Goal: Information Seeking & Learning: Check status

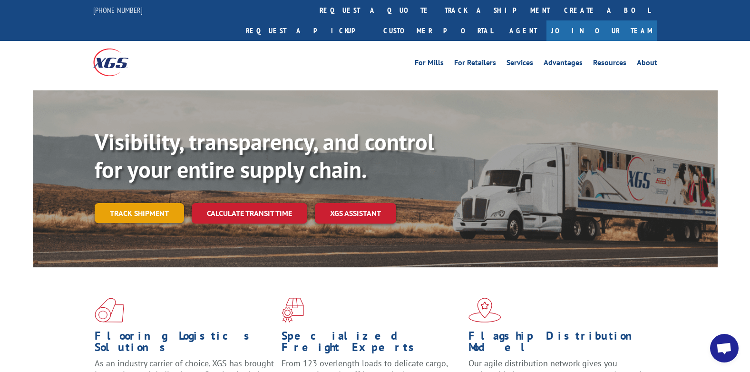
click at [164, 203] on link "Track shipment" at bounding box center [139, 213] width 89 height 20
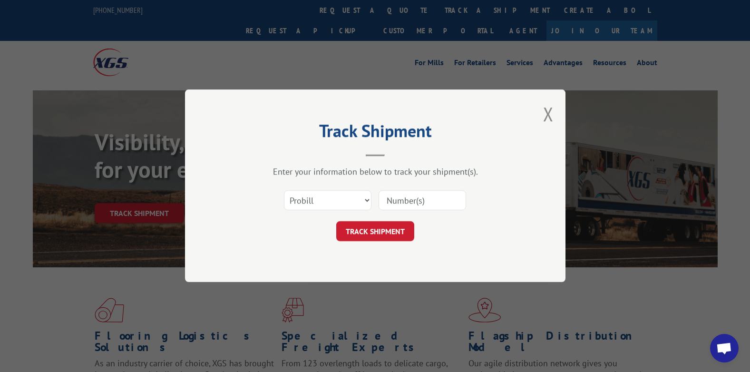
click at [397, 196] on input at bounding box center [421, 201] width 87 height 20
paste input "17594124"
type input "17594124"
click at [370, 225] on button "TRACK SHIPMENT" at bounding box center [375, 232] width 78 height 20
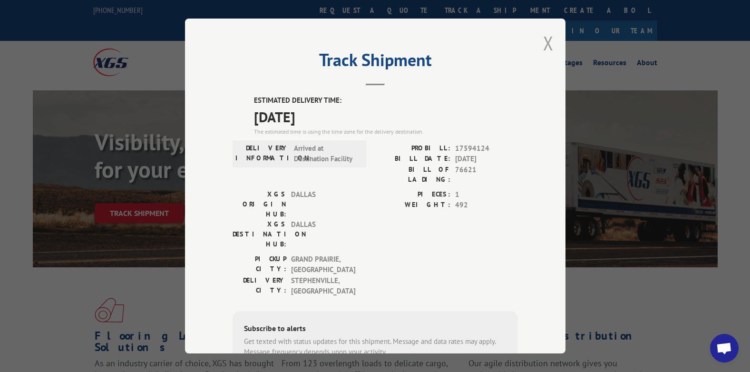
click at [543, 40] on button "Close modal" at bounding box center [548, 42] width 10 height 25
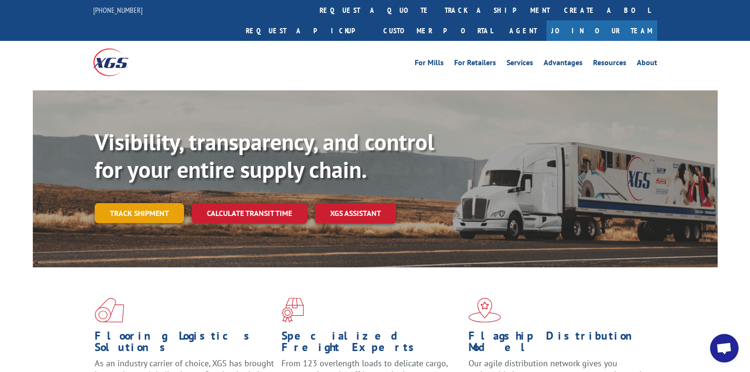
click at [154, 203] on link "Track shipment" at bounding box center [139, 213] width 89 height 20
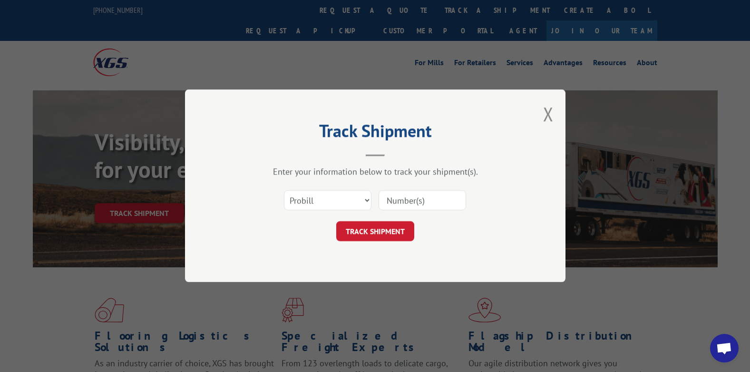
click at [401, 201] on input at bounding box center [421, 201] width 87 height 20
paste input "17594118"
type input "17594118"
click at [377, 232] on button "TRACK SHIPMENT" at bounding box center [375, 232] width 78 height 20
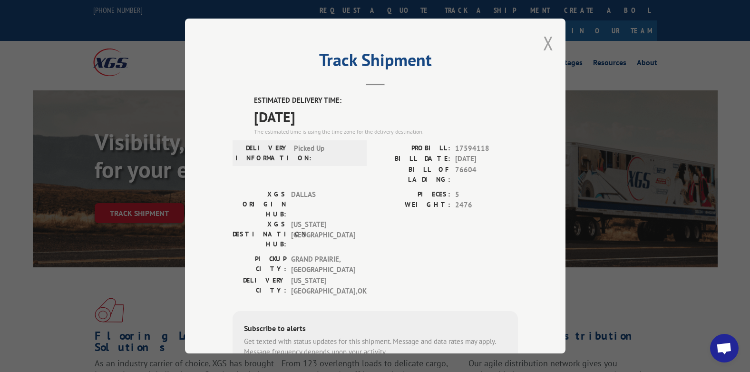
click at [543, 42] on button "Close modal" at bounding box center [548, 42] width 10 height 25
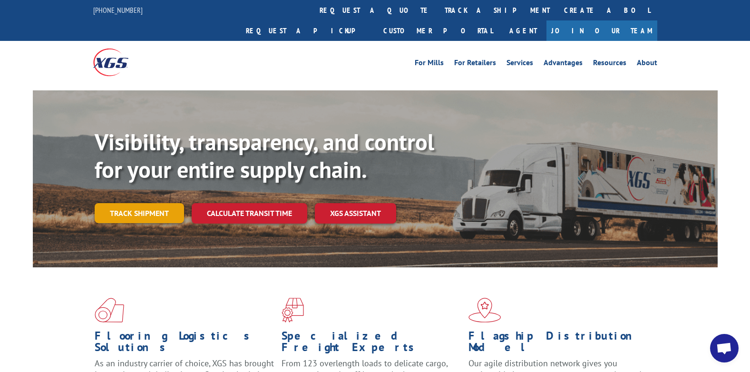
click at [141, 203] on link "Track shipment" at bounding box center [139, 213] width 89 height 20
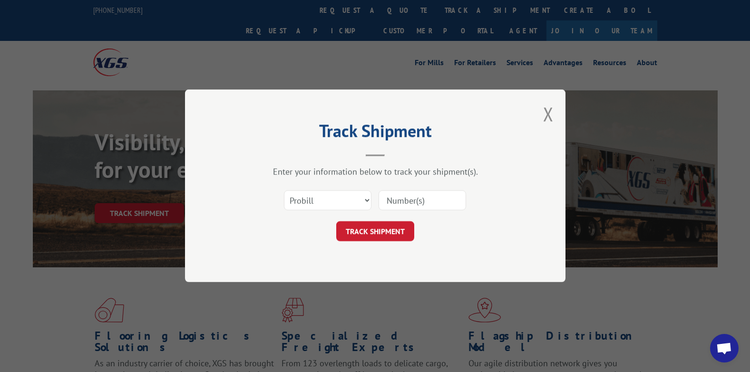
click at [396, 198] on input at bounding box center [421, 201] width 87 height 20
paste input "17593588"
type input "17593588"
click at [386, 232] on button "TRACK SHIPMENT" at bounding box center [375, 232] width 78 height 20
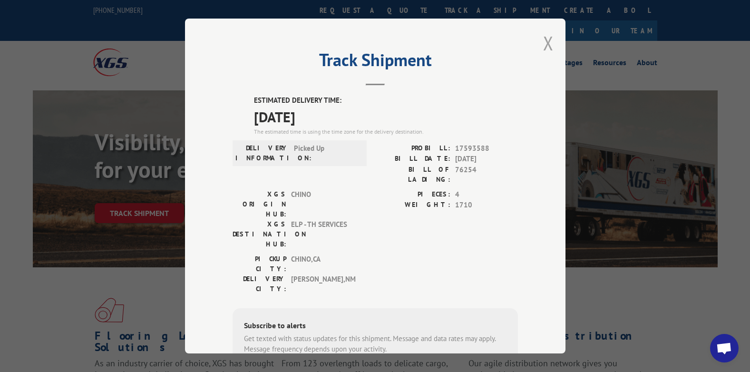
click at [545, 40] on button "Close modal" at bounding box center [548, 42] width 10 height 25
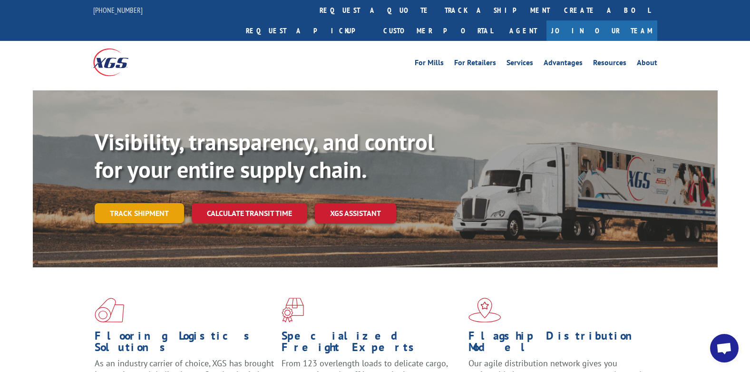
click at [147, 203] on link "Track shipment" at bounding box center [139, 213] width 89 height 20
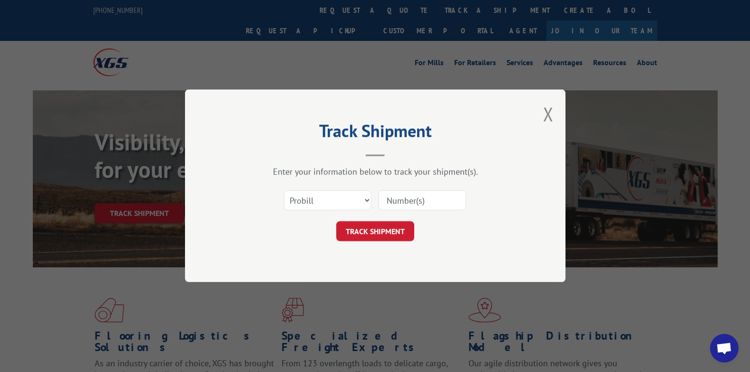
click at [404, 201] on input at bounding box center [421, 201] width 87 height 20
paste input "17564230"
type input "17564230"
click at [383, 236] on button "TRACK SHIPMENT" at bounding box center [375, 232] width 78 height 20
